Goal: Communication & Community: Answer question/provide support

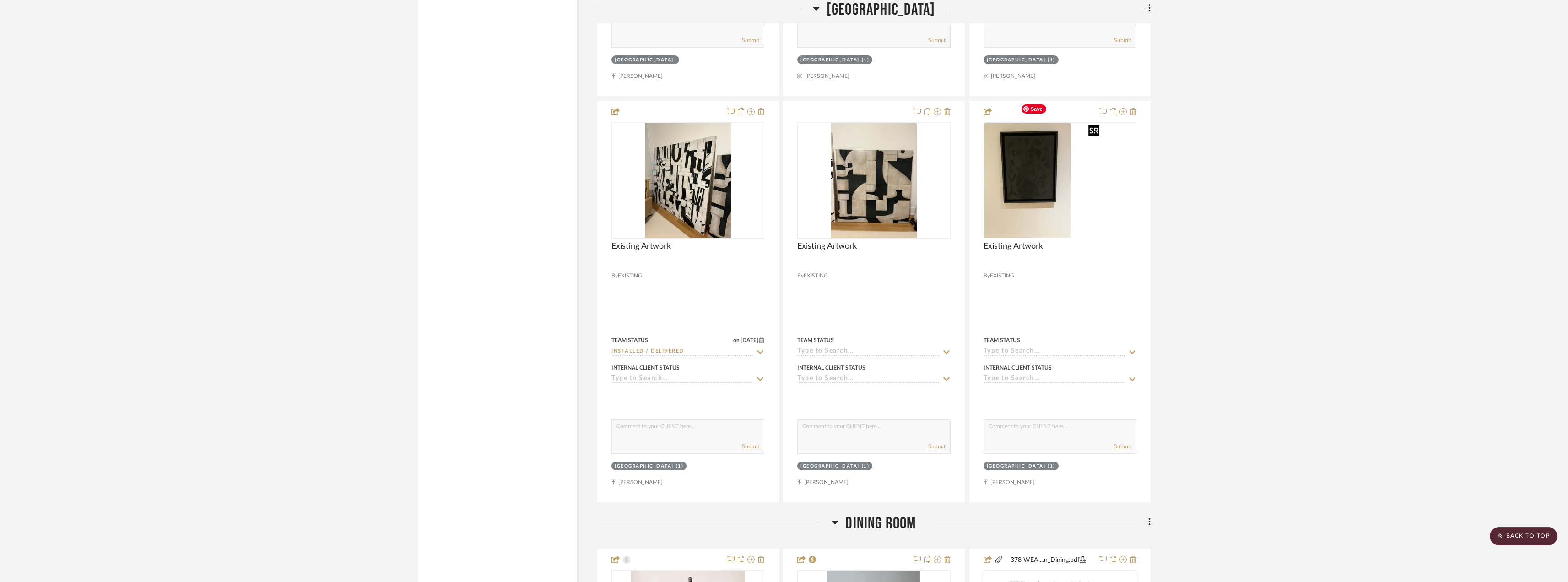
scroll to position [3526, 0]
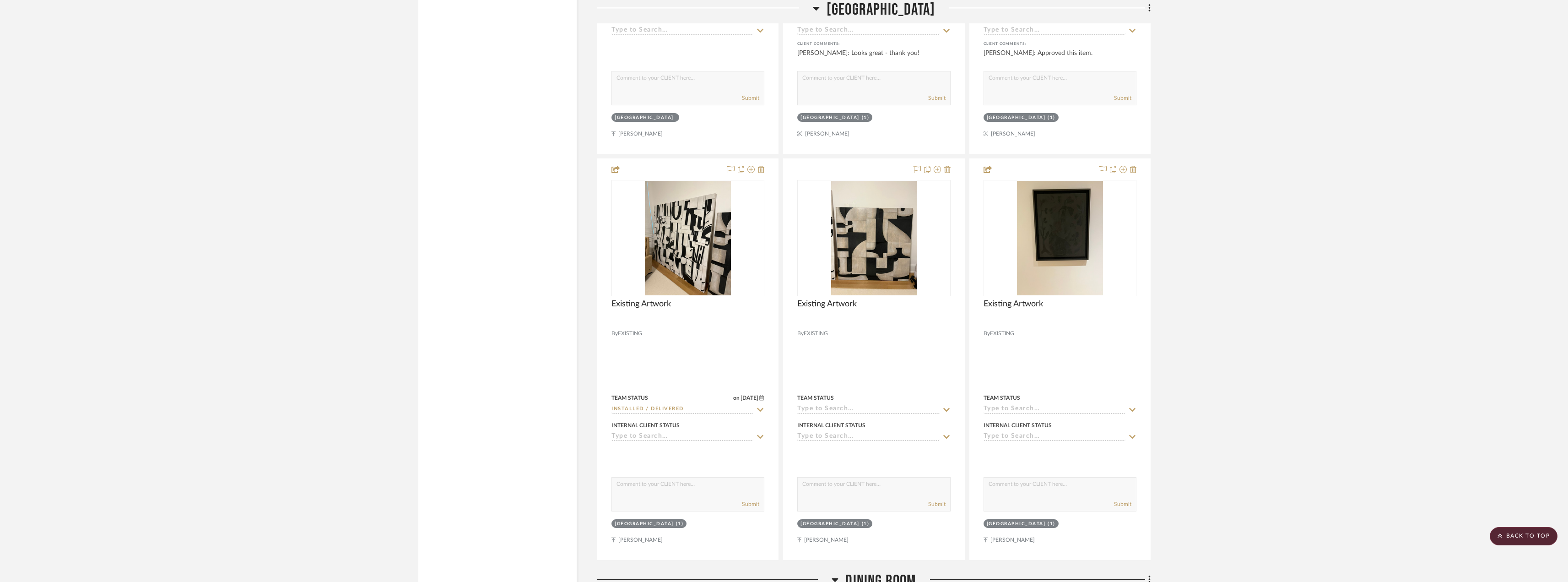
drag, startPoint x: 1517, startPoint y: 538, endPoint x: 1500, endPoint y: 521, distance: 24.0
click at [1517, 538] on scroll-to-top-button "BACK TO TOP" at bounding box center [1523, 536] width 68 height 18
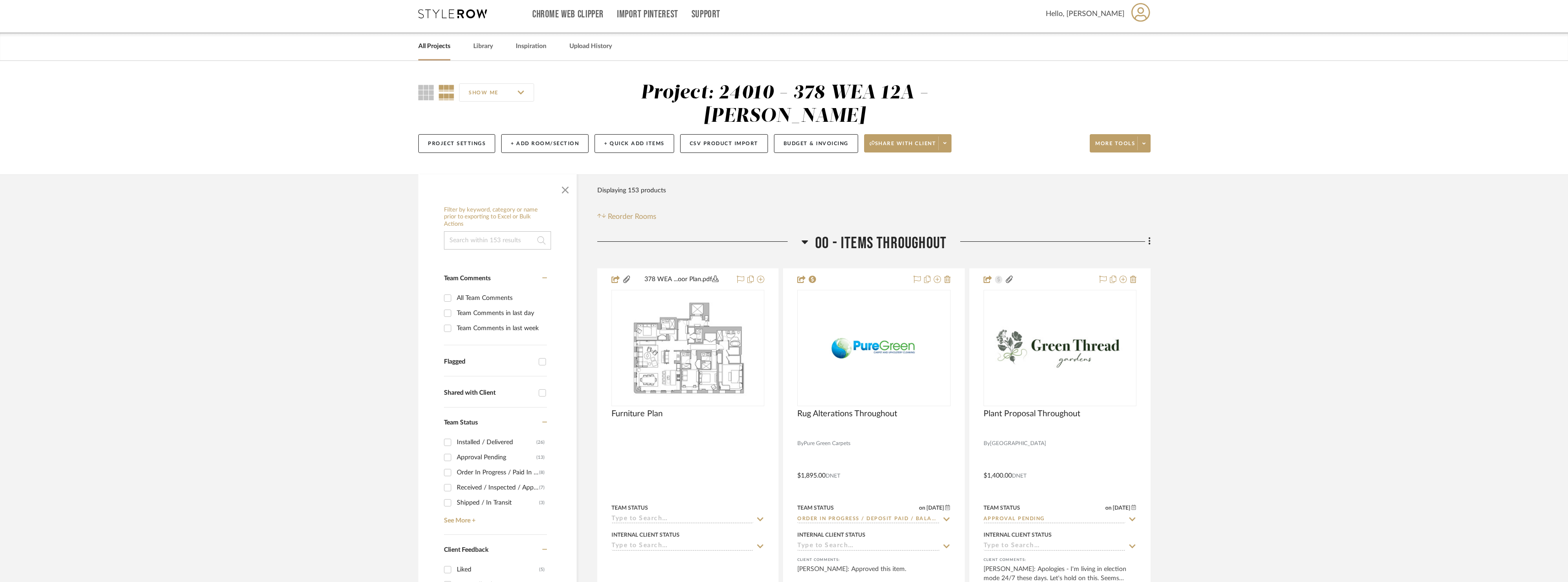
scroll to position [0, 0]
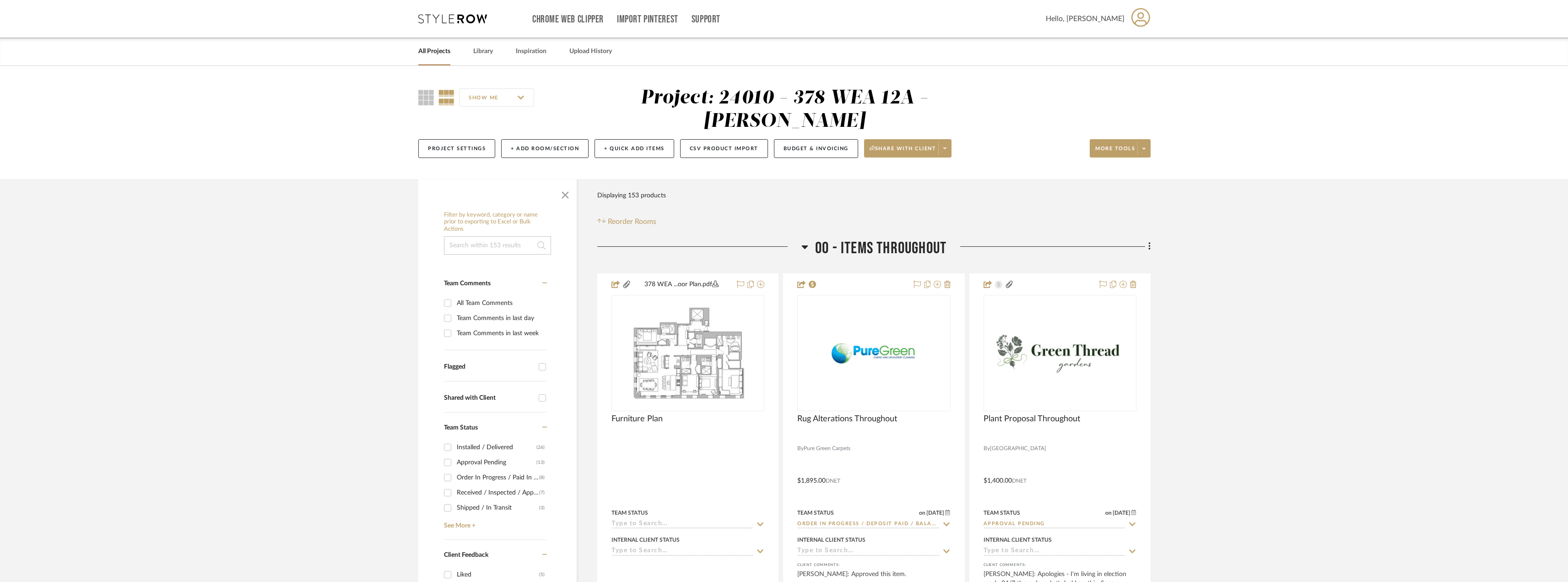
click at [445, 50] on link "All Projects" at bounding box center [434, 52] width 32 height 13
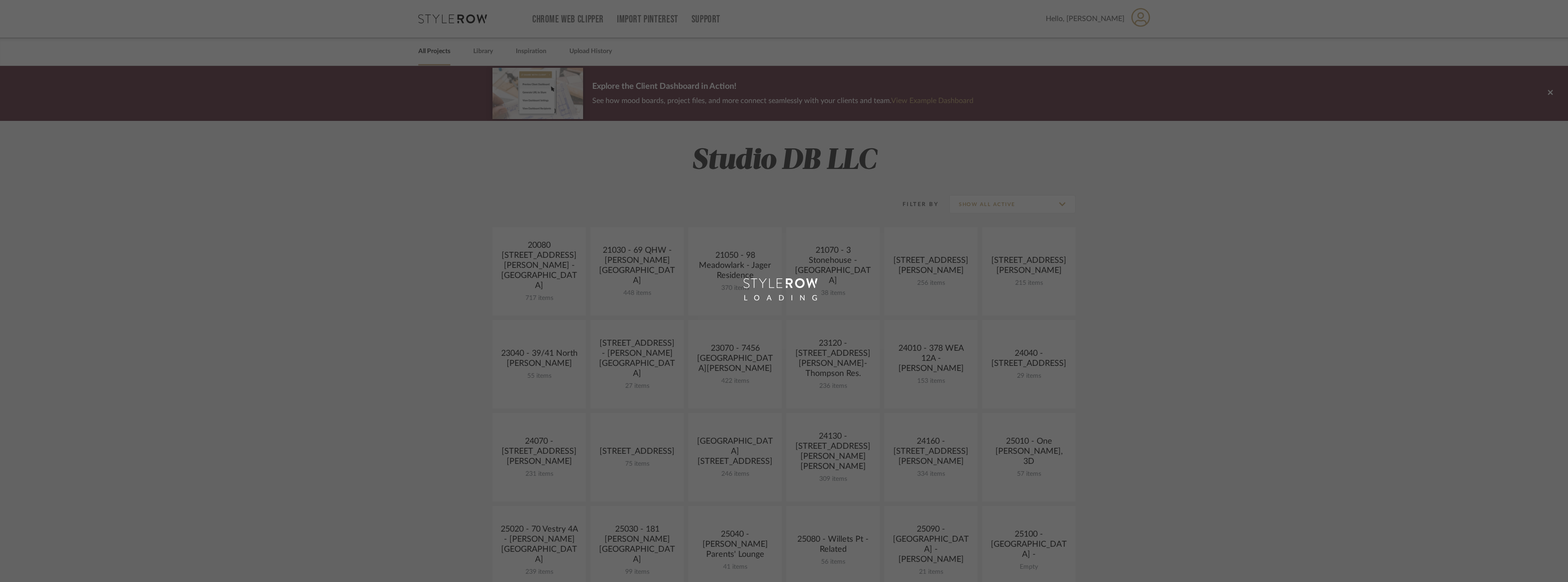
scroll to position [229, 0]
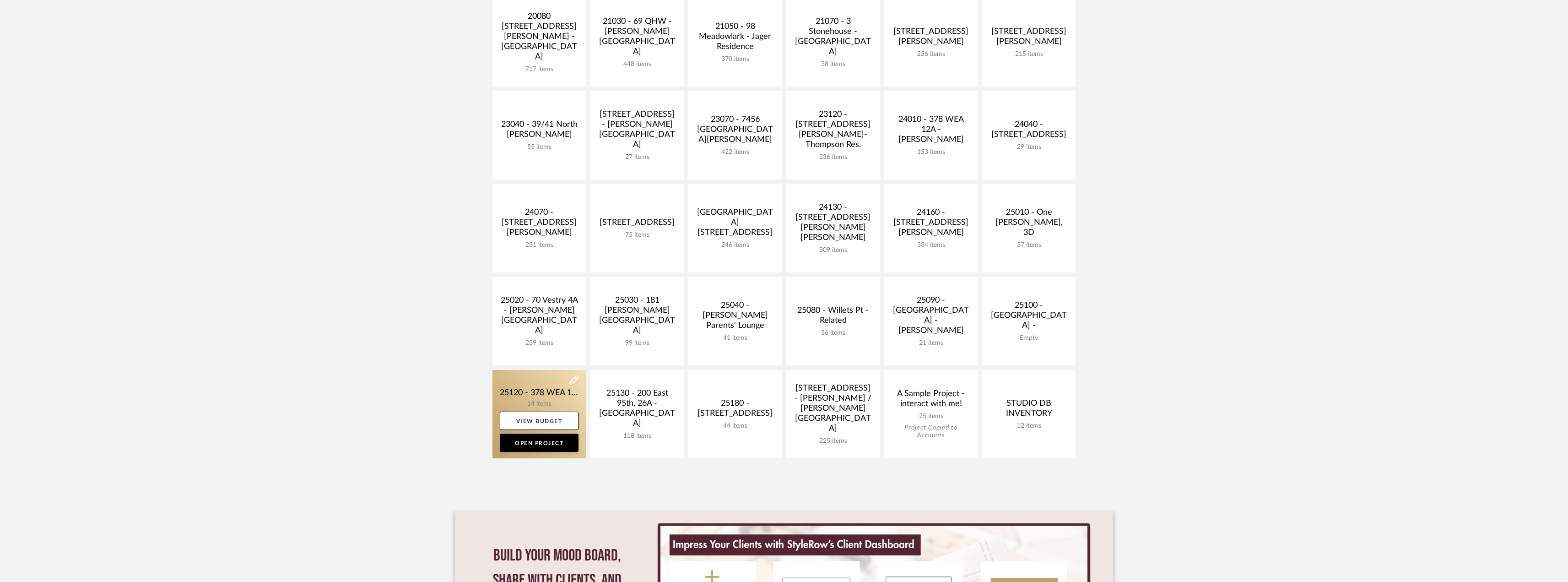
click at [557, 392] on link at bounding box center [538, 414] width 94 height 88
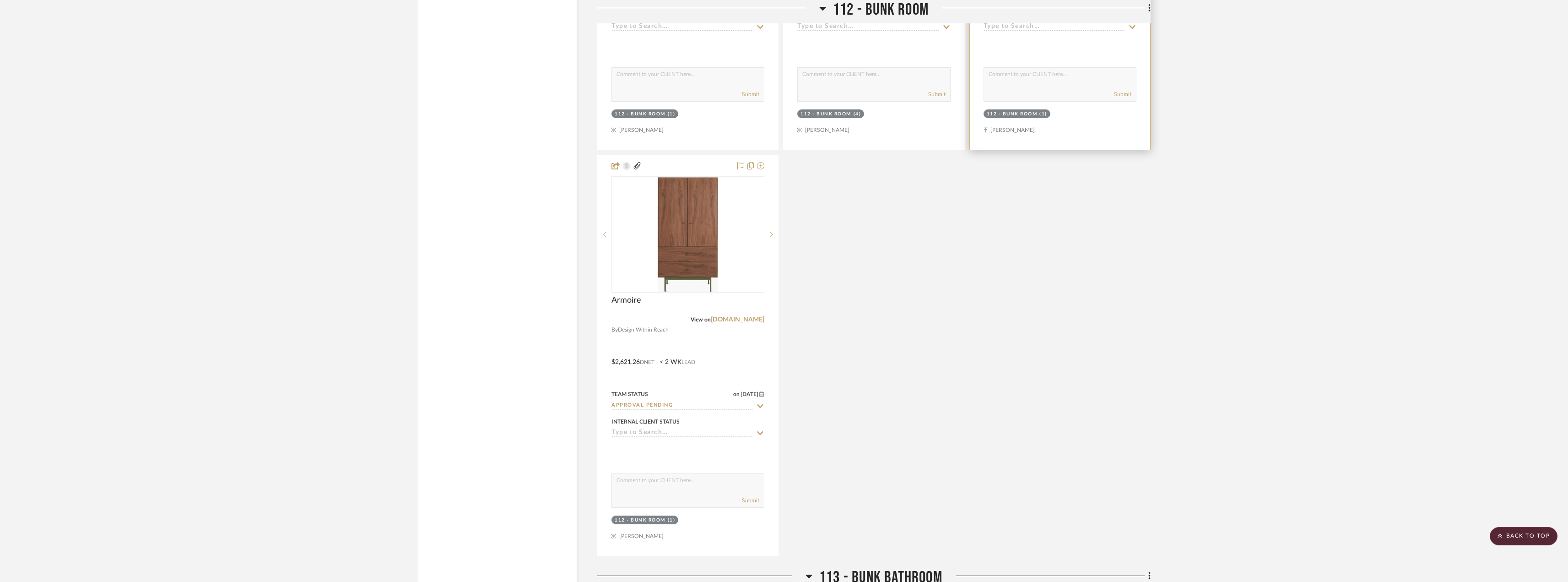
scroll to position [1694, 0]
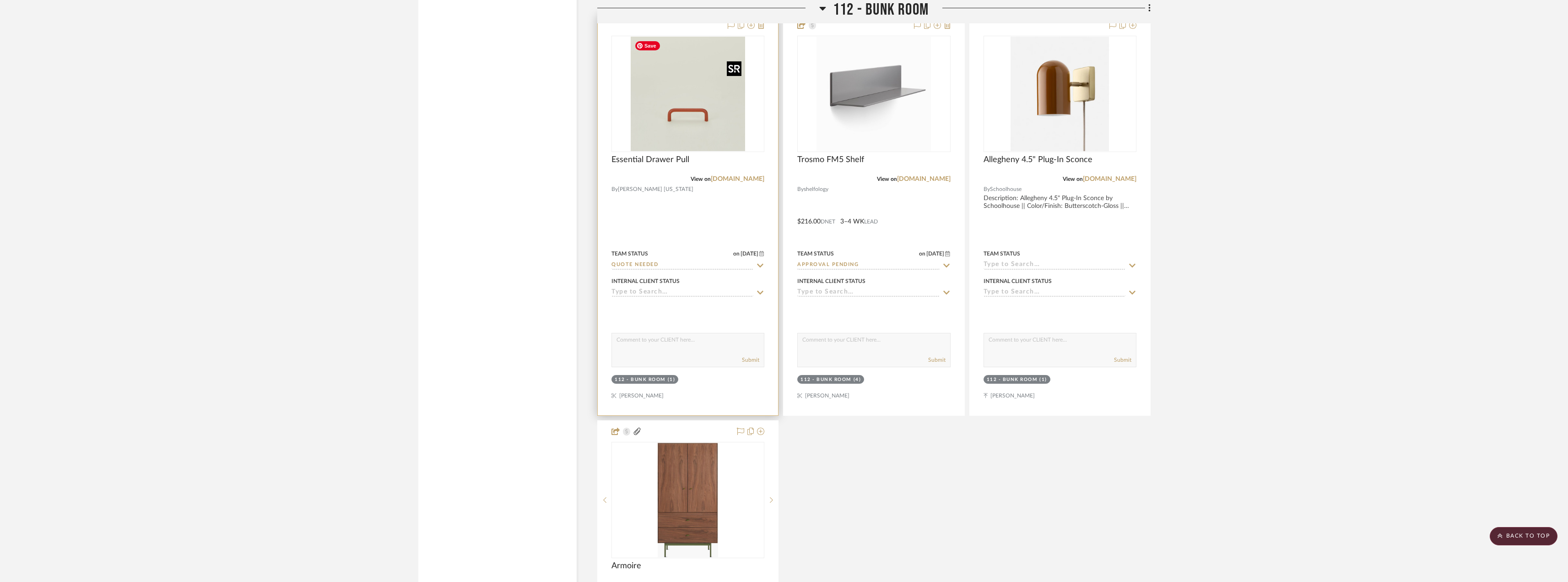
click at [696, 108] on div at bounding box center [688, 94] width 152 height 116
click at [731, 122] on img "0" at bounding box center [688, 94] width 115 height 115
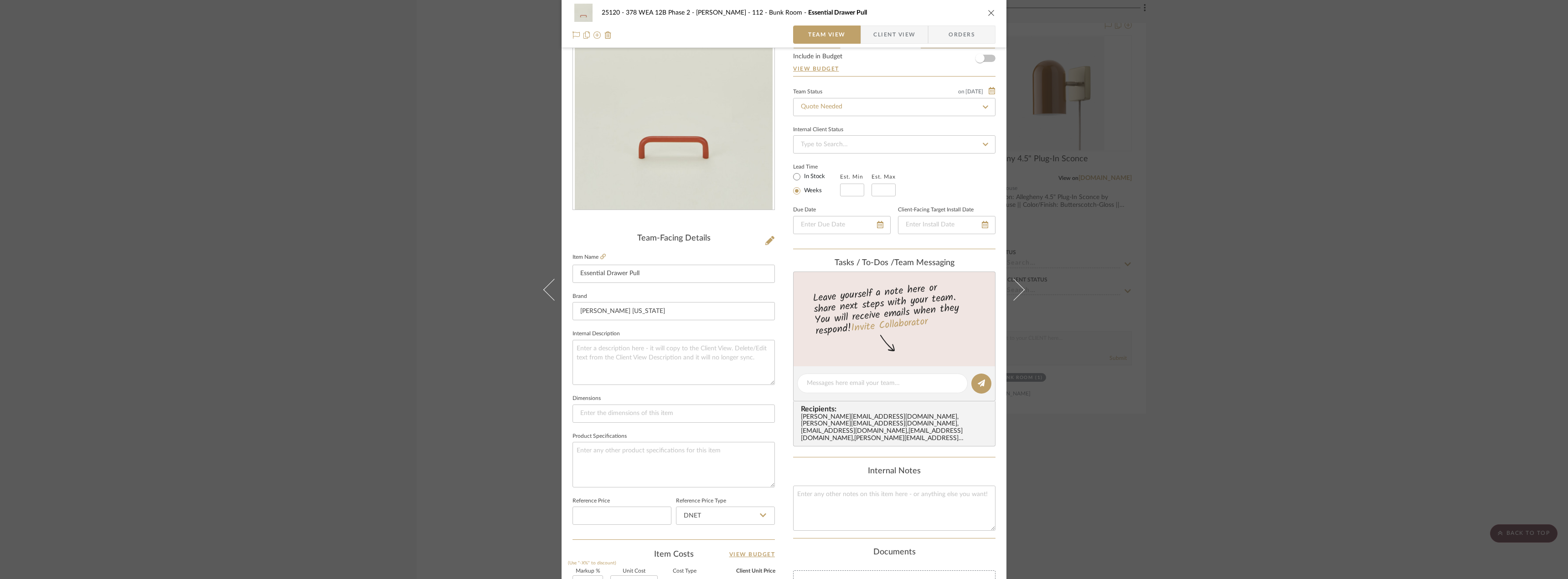
scroll to position [0, 0]
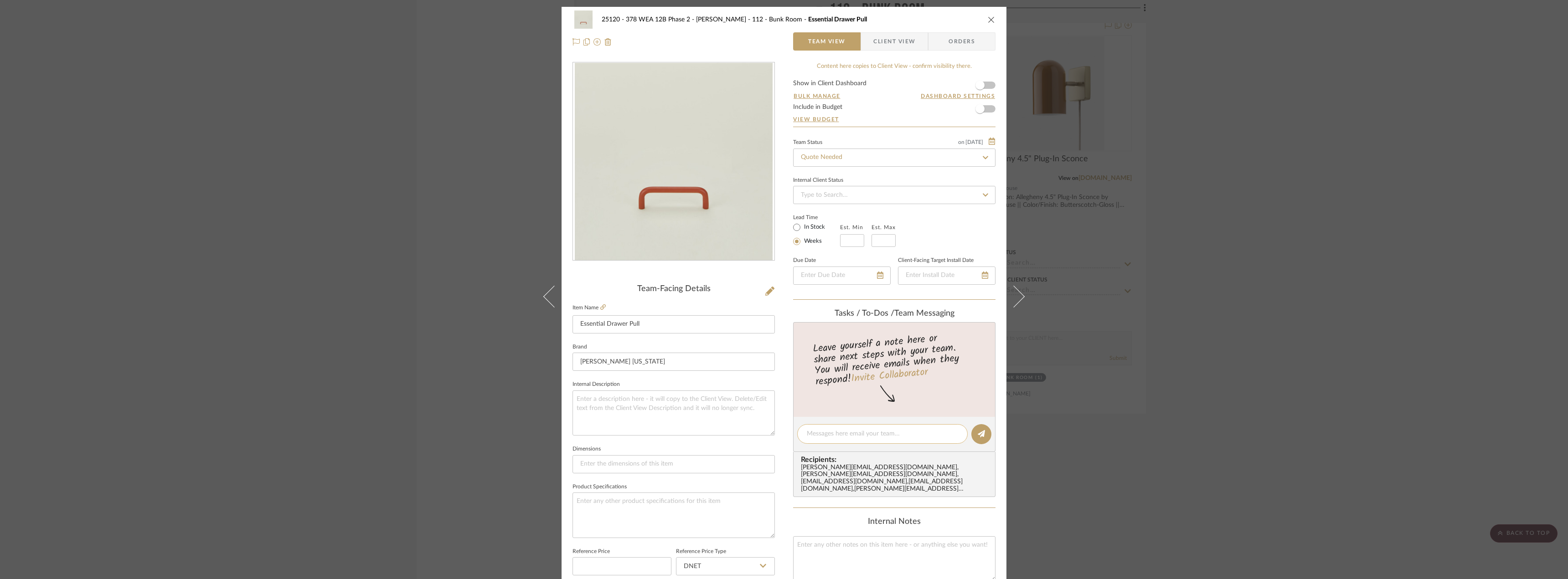
click at [874, 431] on textarea at bounding box center [882, 433] width 151 height 9
type textarea "Hi [PERSON_NAME],"
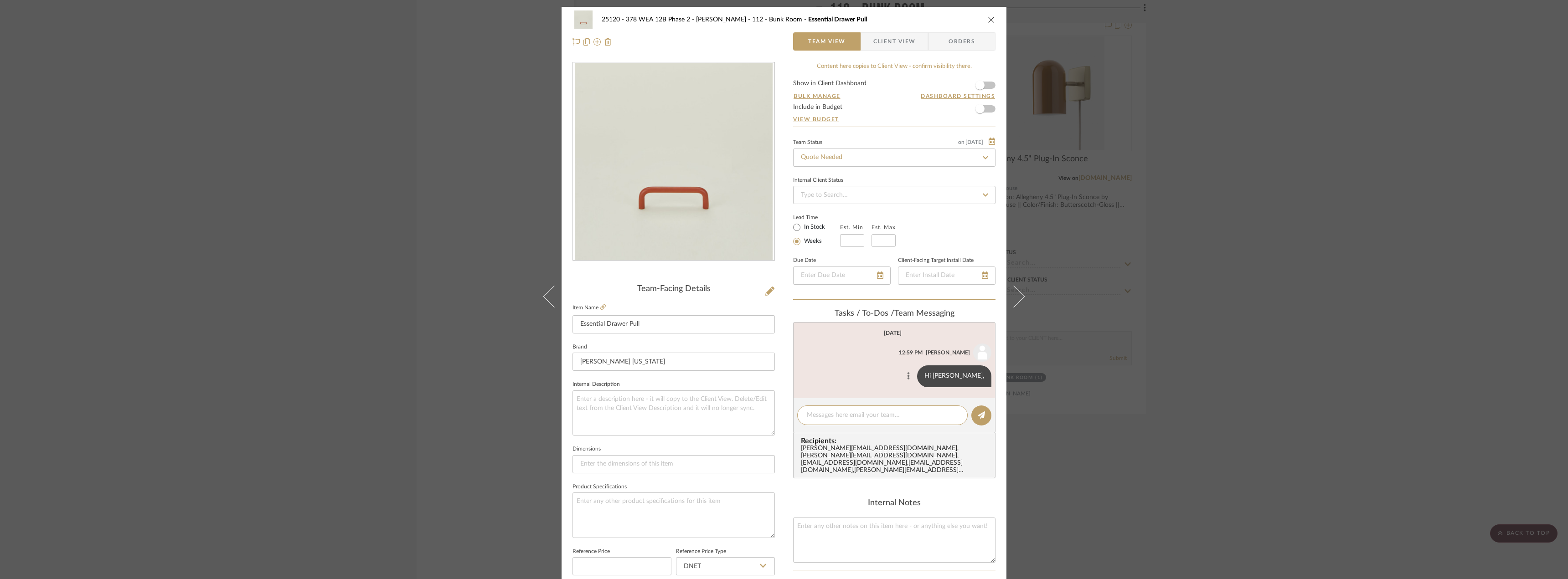
click at [914, 375] on button at bounding box center [908, 376] width 11 height 11
click at [894, 366] on span "Edit Message" at bounding box center [898, 365] width 38 height 8
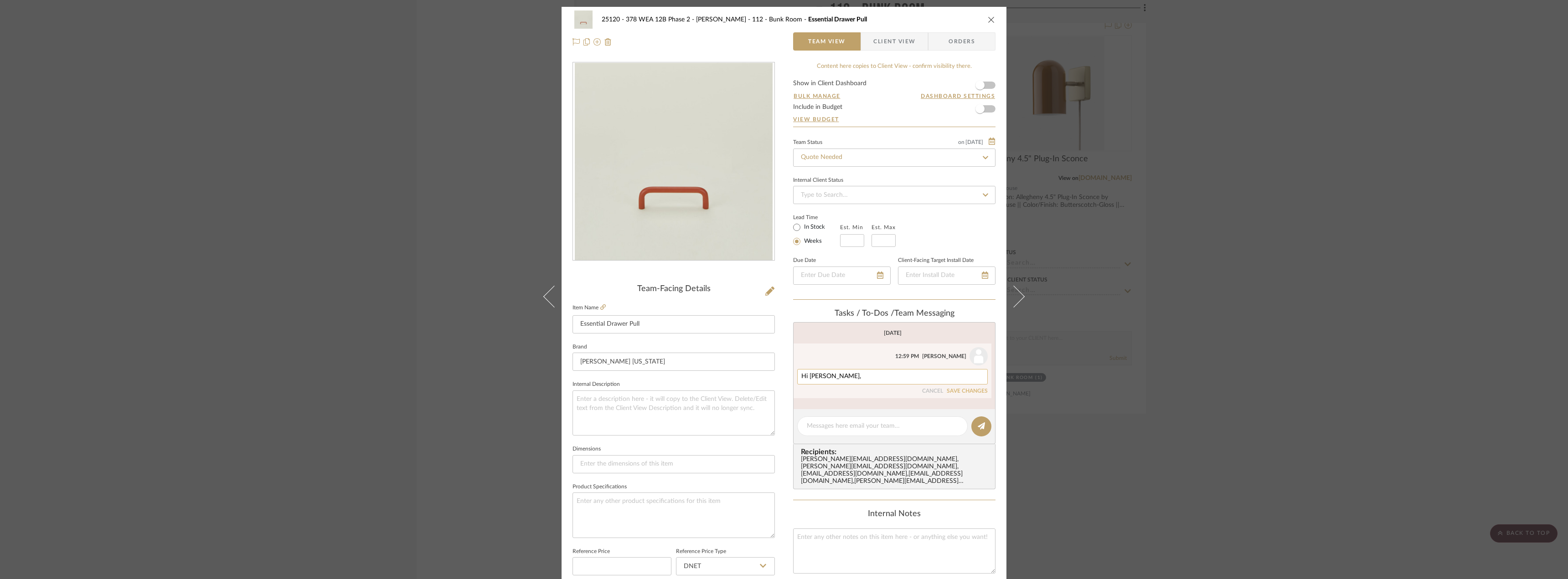
click at [854, 378] on textarea "Hi [PERSON_NAME]," at bounding box center [892, 376] width 182 height 7
click at [903, 375] on textarea "Hi [PERSON_NAME], can you request a quote for 3 4" pulls?" at bounding box center [892, 376] width 182 height 7
click at [907, 375] on textarea "Hi [PERSON_NAME], can you request a quote for (3 4" pulls?" at bounding box center [892, 376] width 182 height 7
click at [946, 373] on textarea "Hi [PERSON_NAME], can you request a quote for (3) 4" pulls?" at bounding box center [892, 376] width 182 height 7
type textarea "Hi [PERSON_NAME], can you request a quote for (3) 4" pulls?"
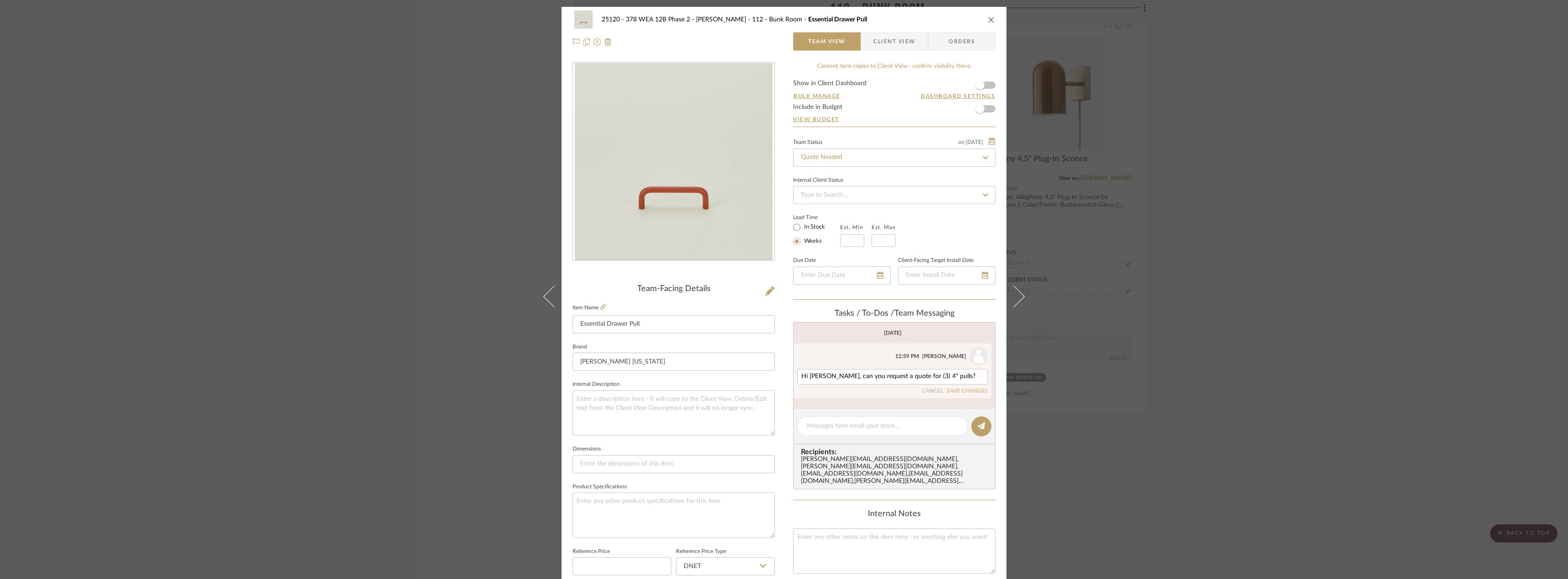
click at [959, 389] on button "SAVE CHANGES" at bounding box center [967, 391] width 41 height 6
click at [874, 418] on textarea at bounding box center [882, 423] width 151 height 9
type textarea "Shipping to site"
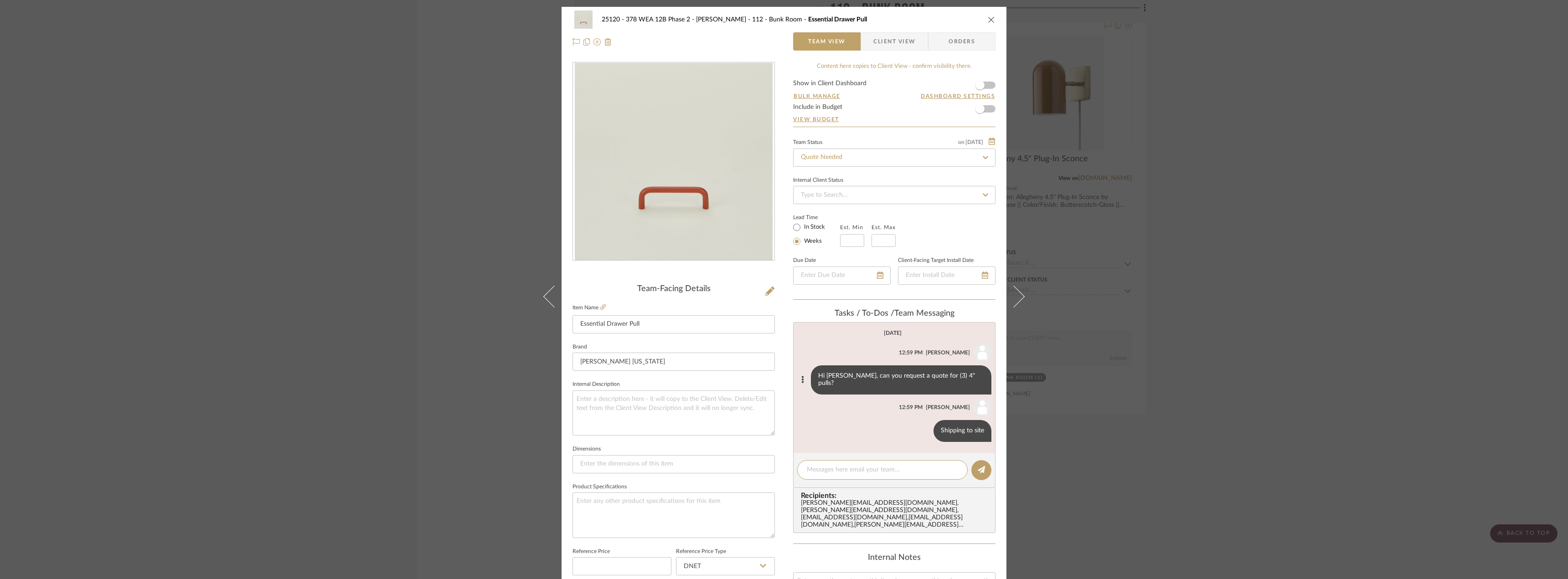
drag, startPoint x: 1429, startPoint y: 262, endPoint x: 1194, endPoint y: 139, distance: 265.2
click at [1429, 262] on div "25120 - 378 WEA 12B Phase 2 - [PERSON_NAME] 112 - Bunk Room Essential Drawer Pu…" at bounding box center [784, 290] width 1568 height 579
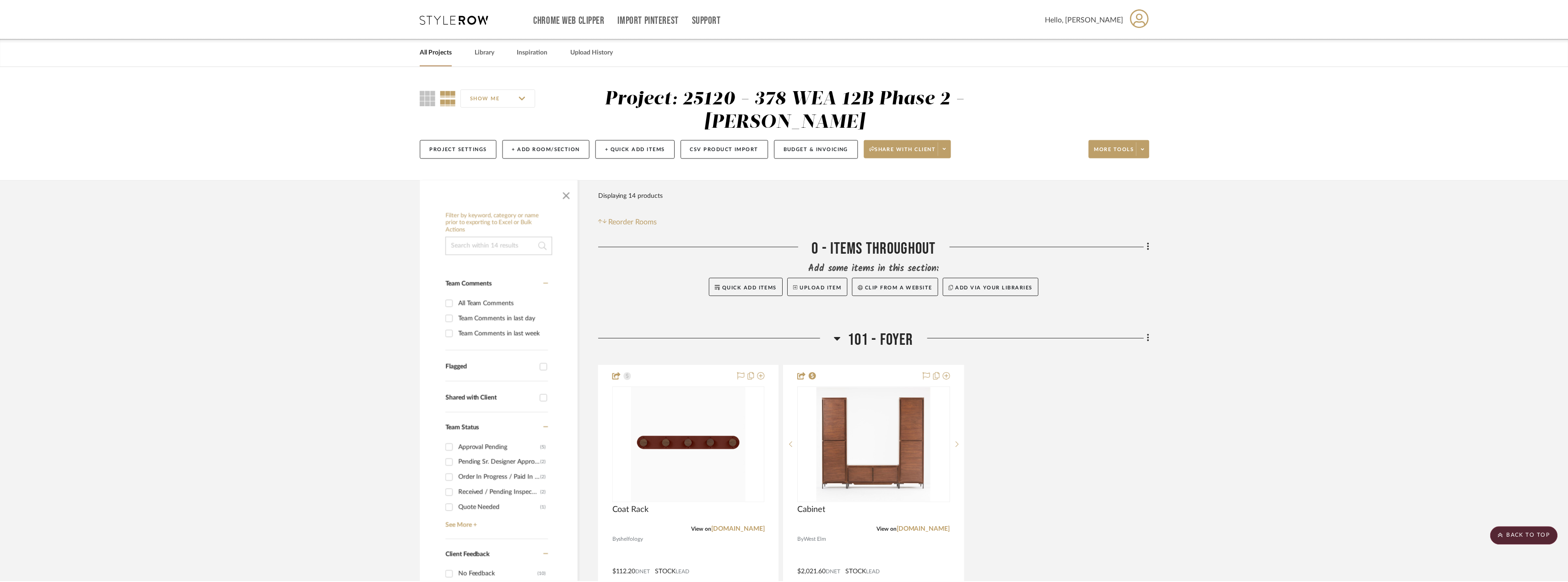
scroll to position [1694, 0]
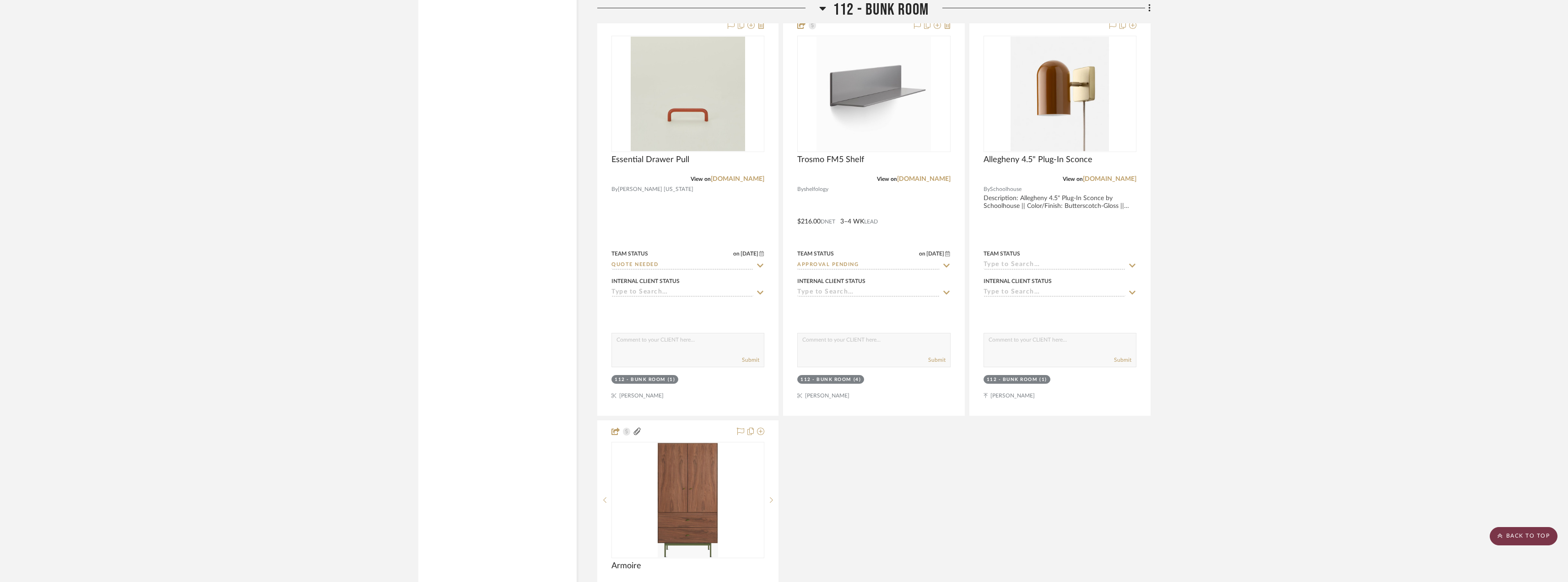
click at [1518, 533] on scroll-to-top-button "BACK TO TOP" at bounding box center [1523, 536] width 68 height 18
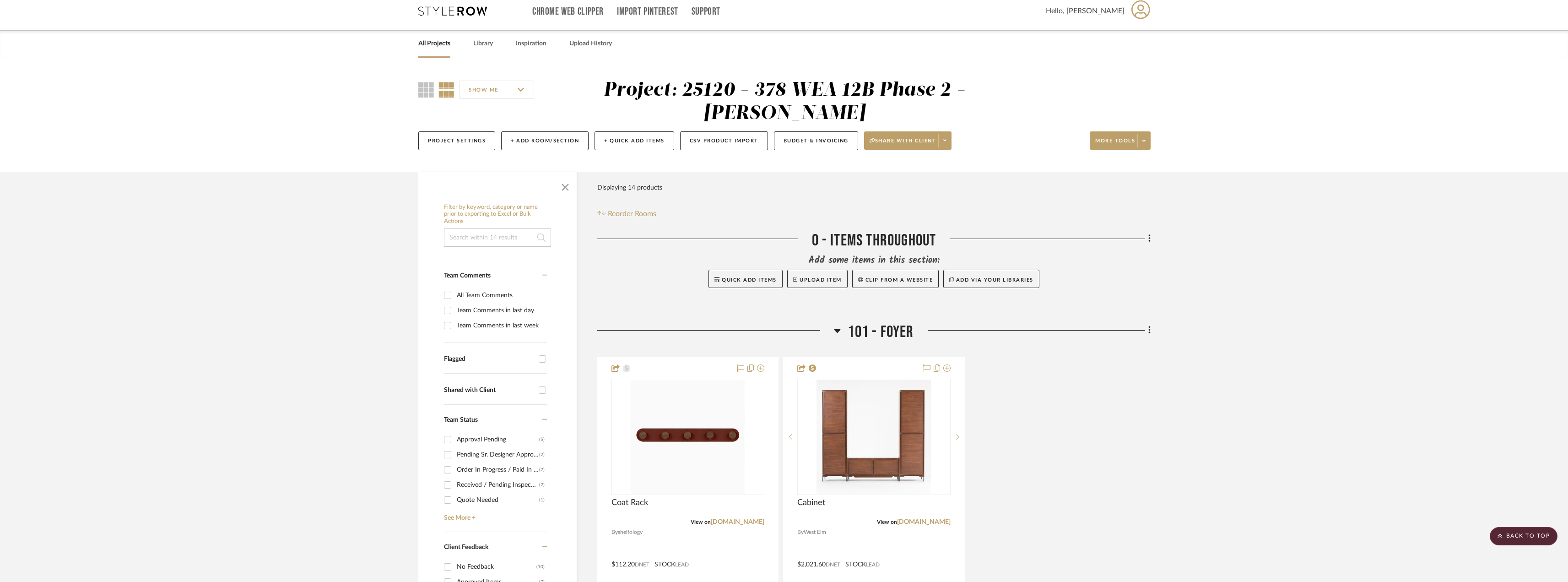
scroll to position [0, 0]
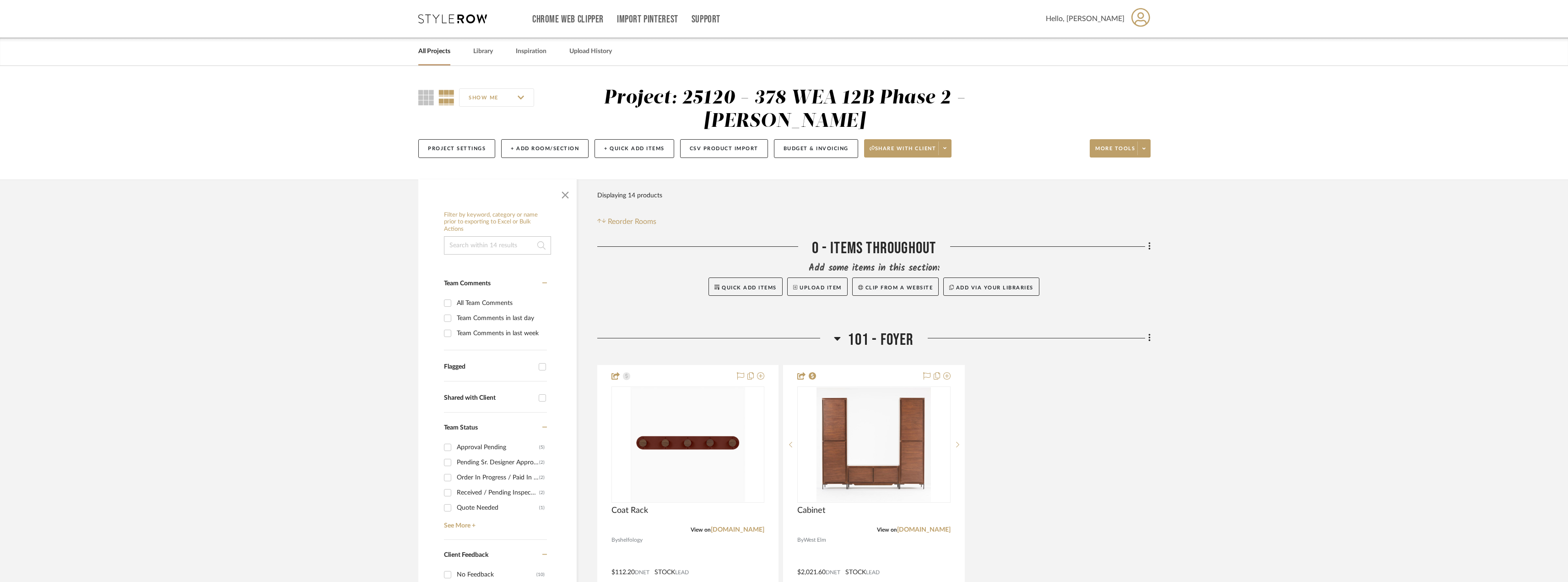
click at [451, 50] on div "All Projects Library Inspiration Upload History" at bounding box center [784, 52] width 758 height 28
click at [450, 51] on link "All Projects" at bounding box center [434, 52] width 32 height 13
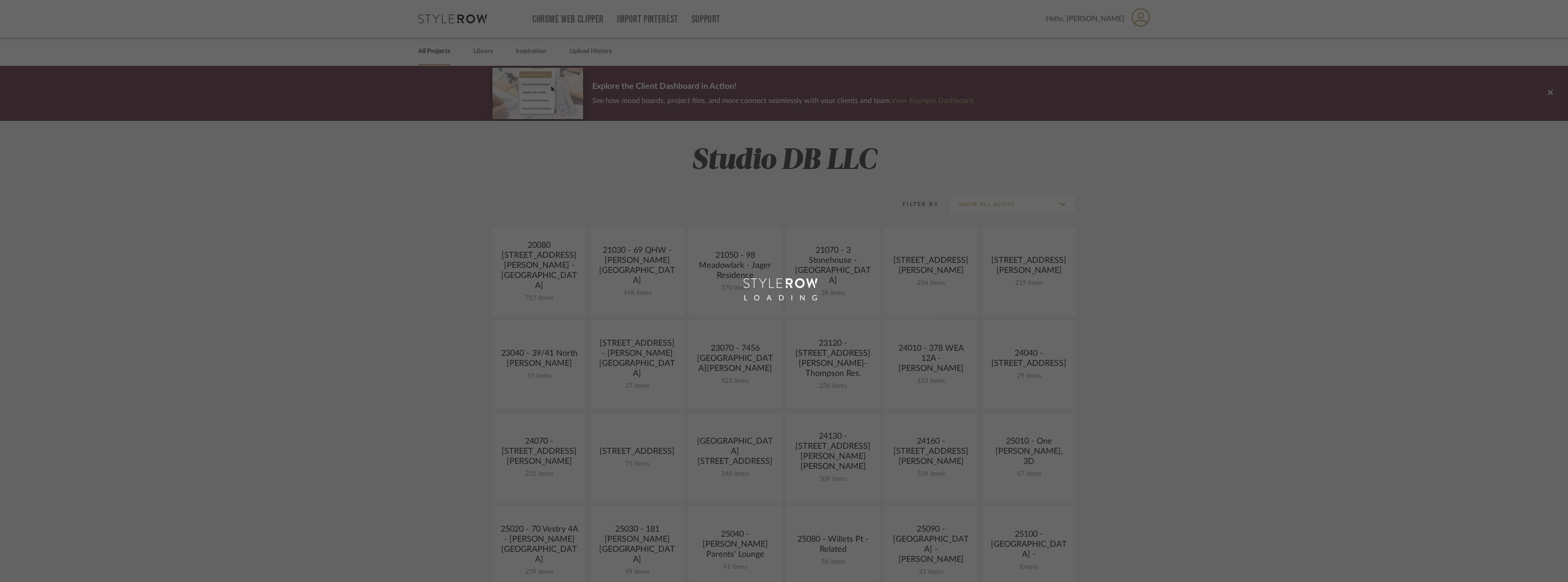
scroll to position [274, 0]
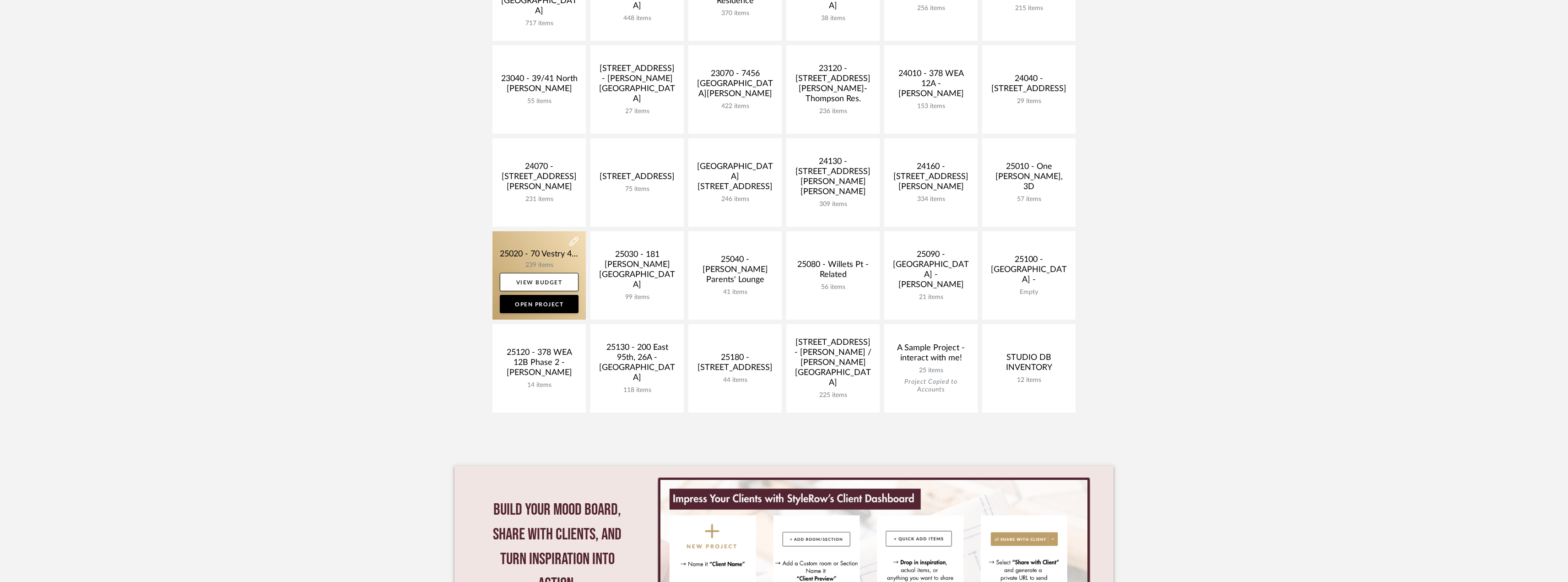
click at [532, 245] on link at bounding box center [538, 275] width 94 height 88
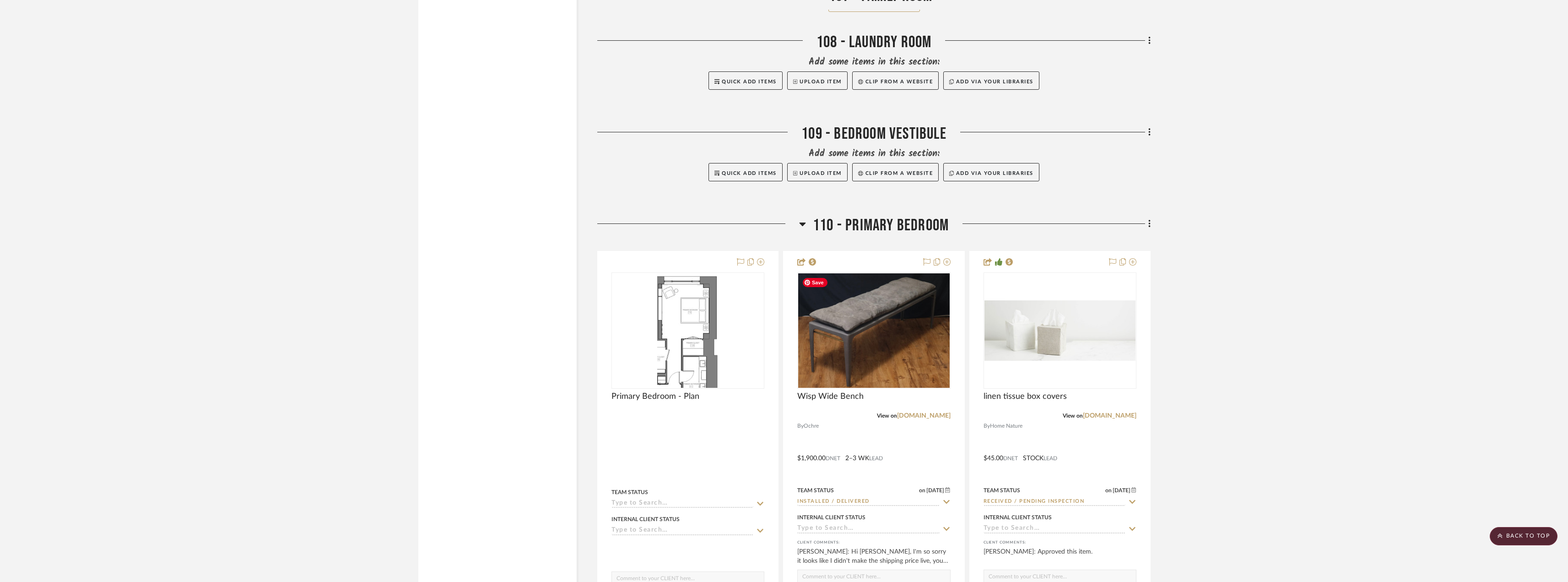
scroll to position [8014, 0]
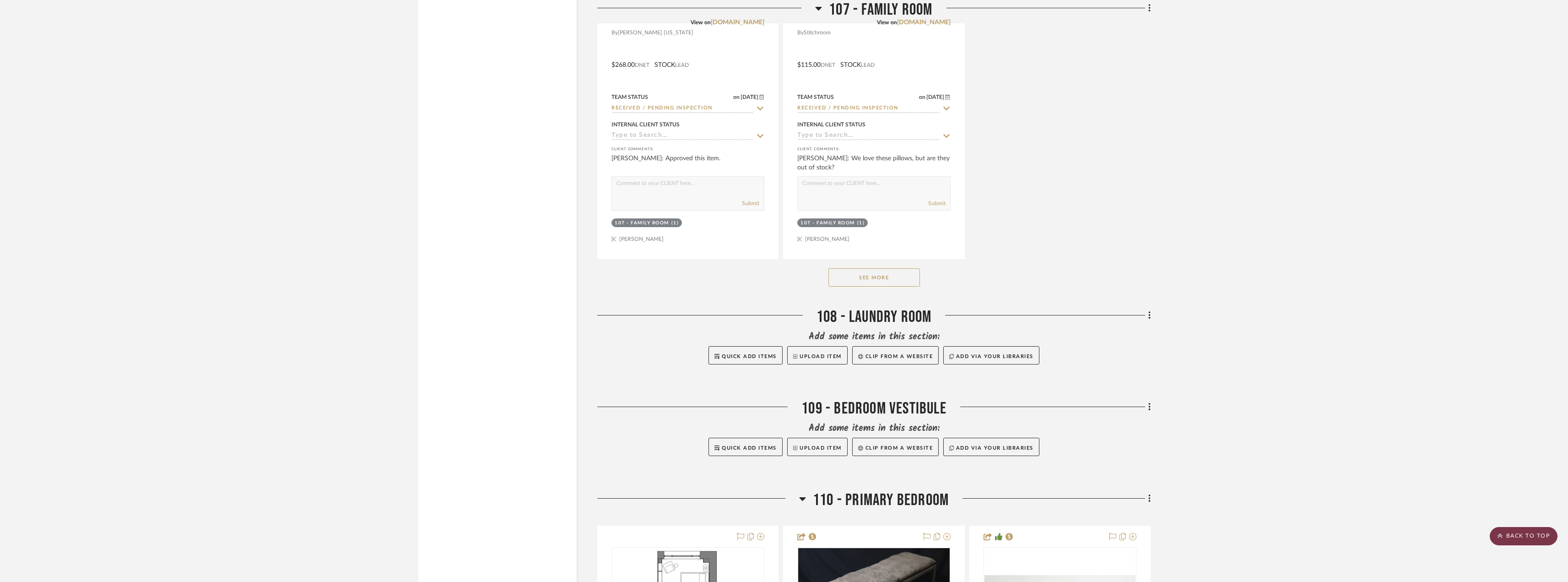
click at [1517, 528] on scroll-to-top-button "BACK TO TOP" at bounding box center [1523, 536] width 68 height 18
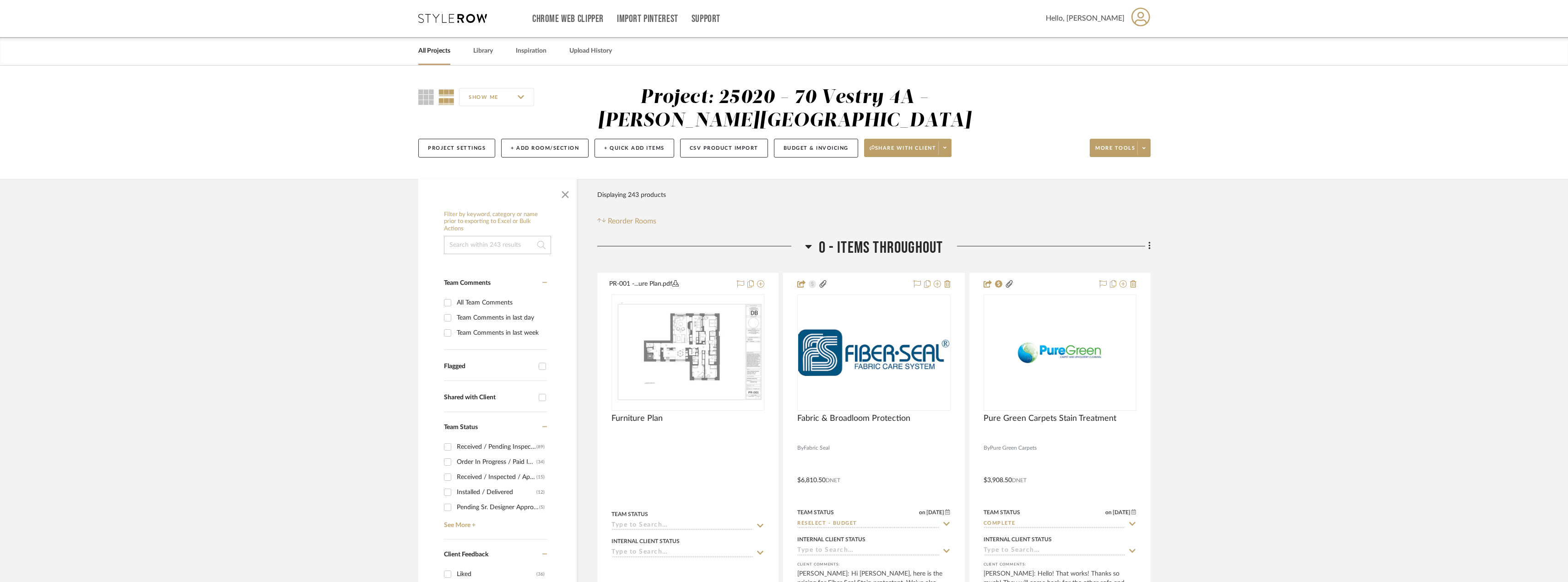
scroll to position [0, 0]
click at [437, 46] on link "All Projects" at bounding box center [434, 52] width 32 height 13
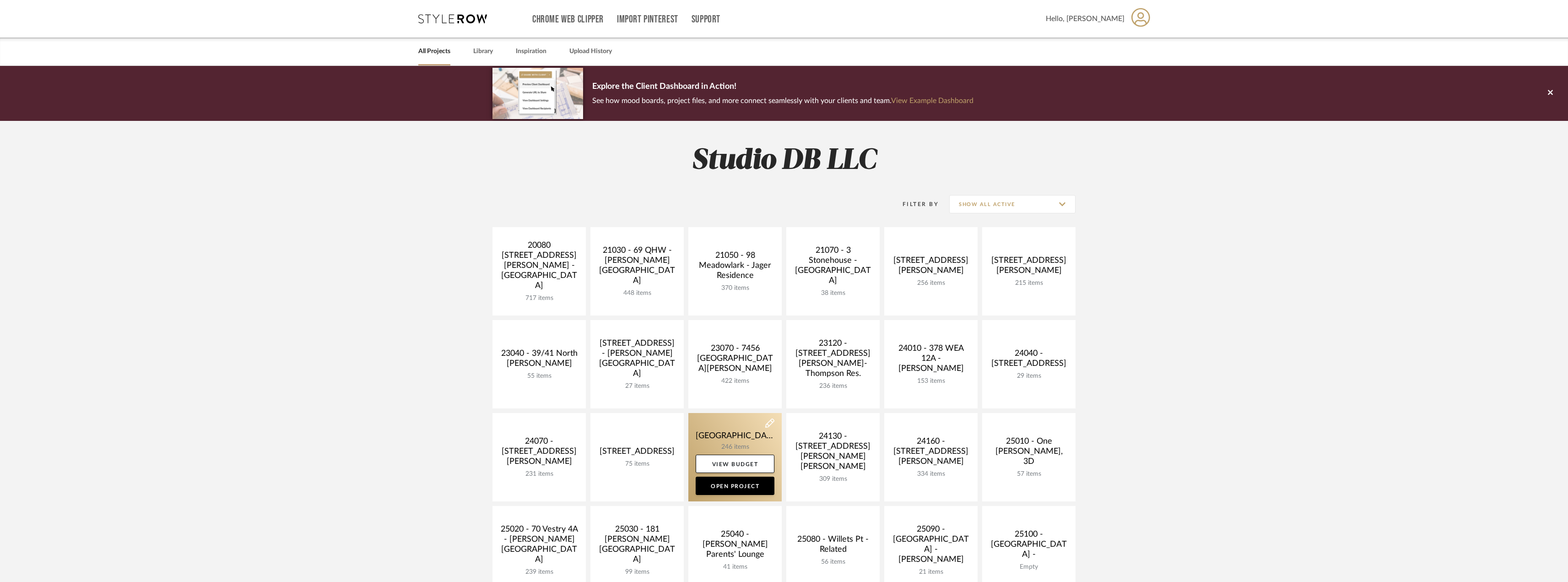
click at [751, 440] on link at bounding box center [735, 457] width 94 height 88
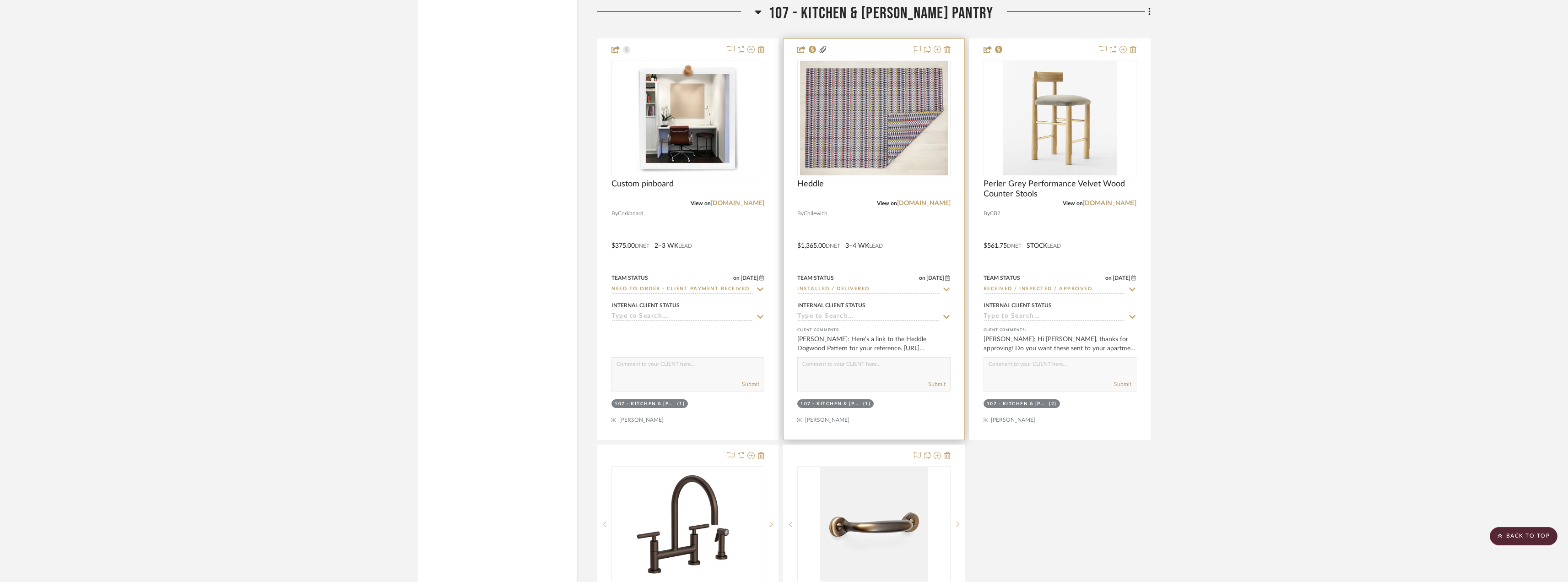
scroll to position [7647, 0]
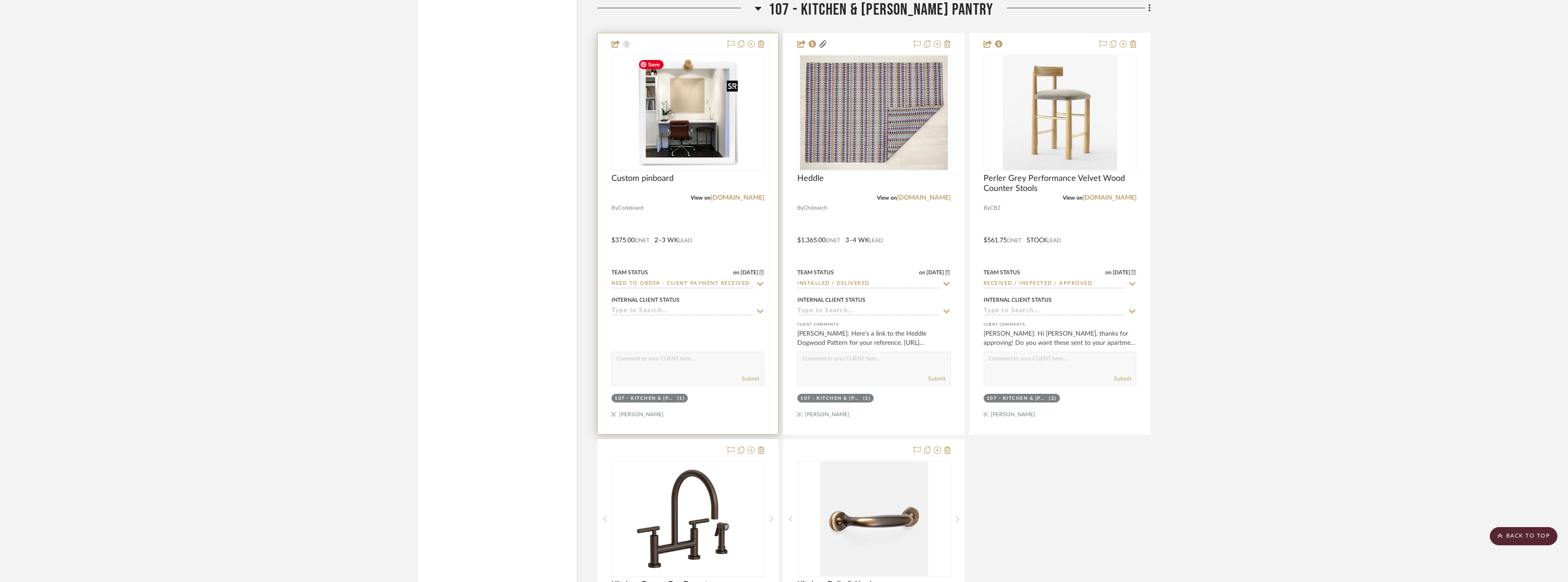
click at [0, 0] on img at bounding box center [0, 0] width 0 height 0
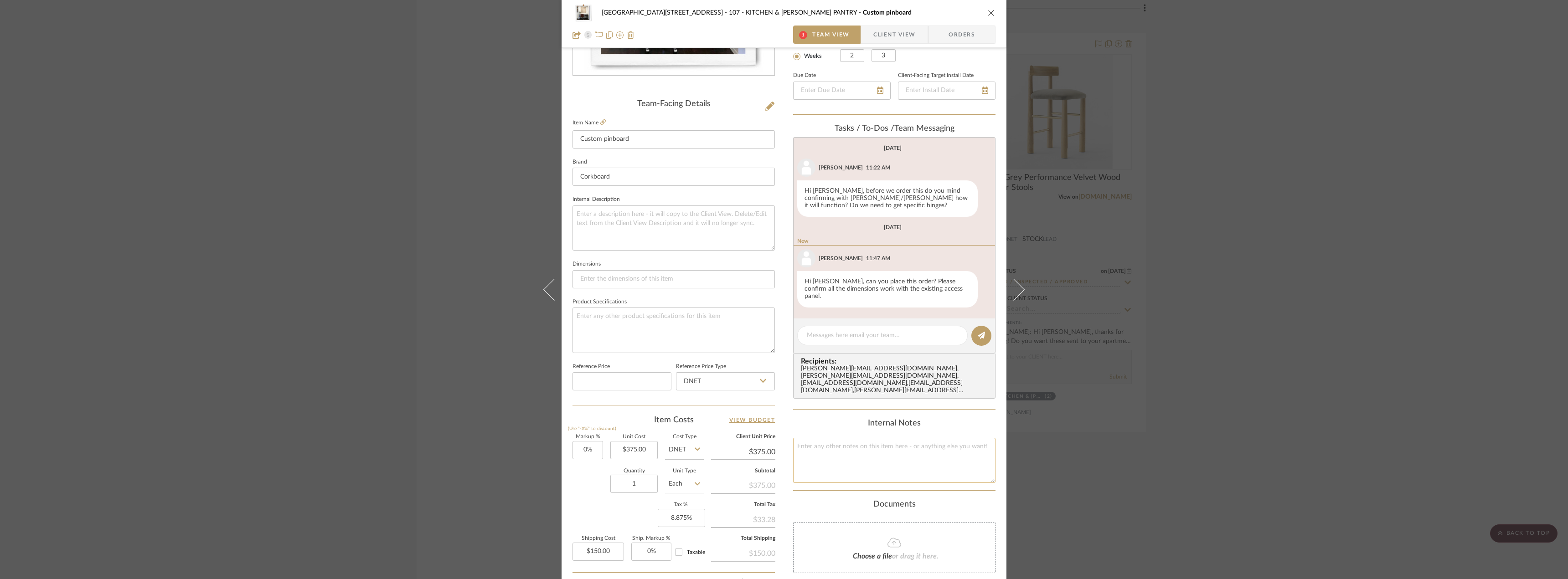
scroll to position [87, 0]
